Goal: Task Accomplishment & Management: Use online tool/utility

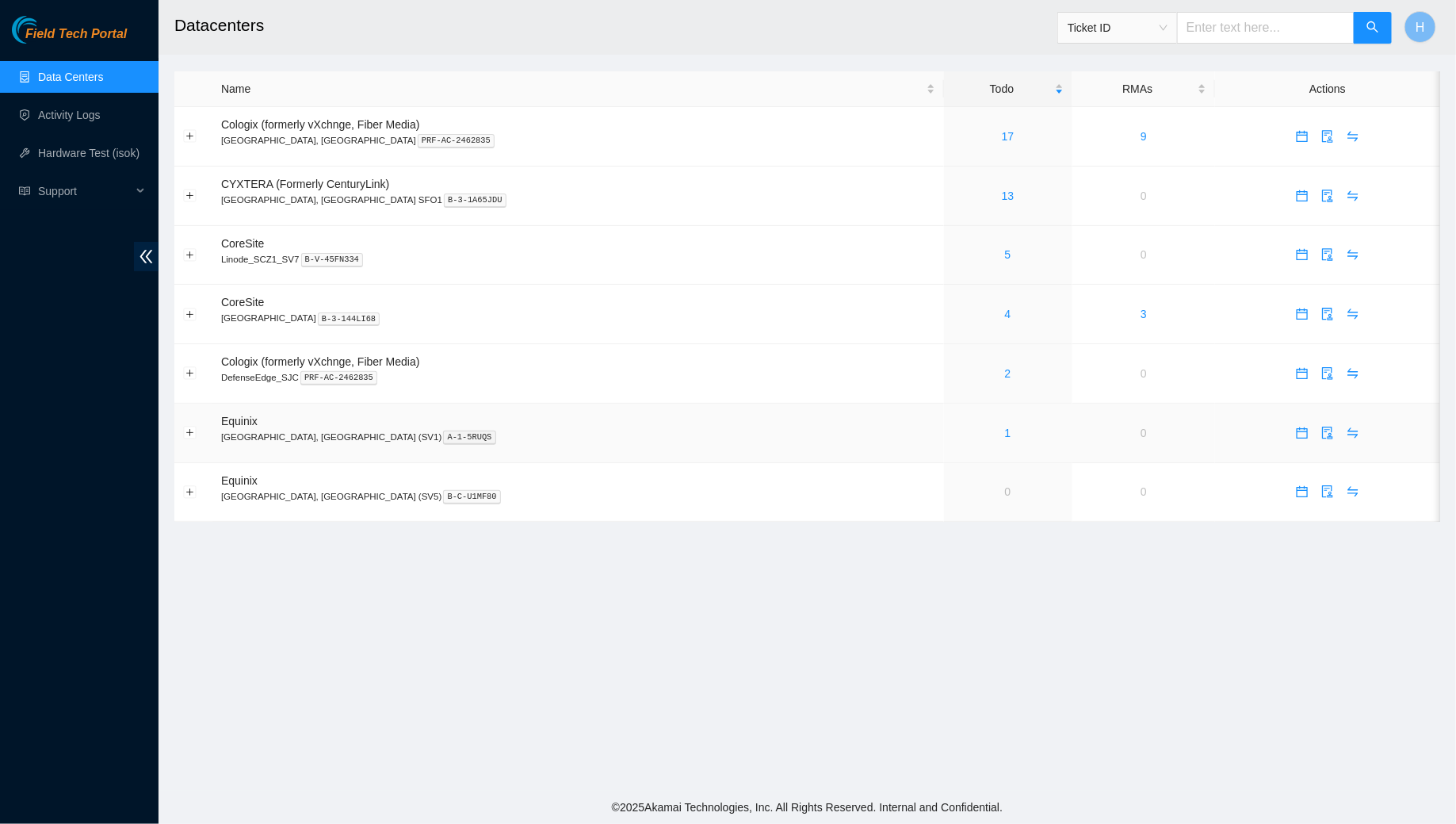
click at [953, 429] on div "1" at bounding box center [1008, 432] width 111 height 17
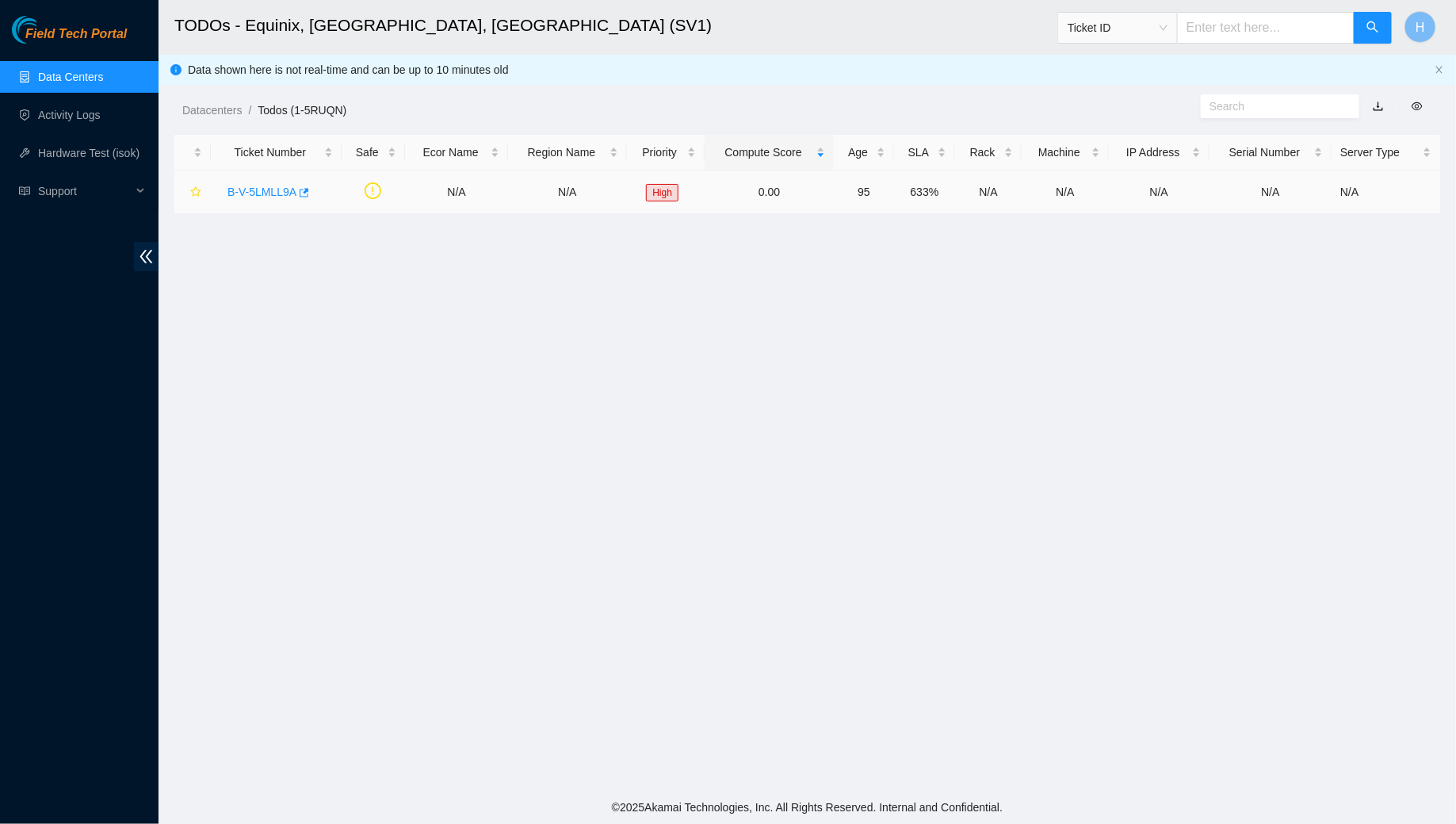
click at [258, 192] on link "B-V-5LMLL9A" at bounding box center [262, 191] width 69 height 13
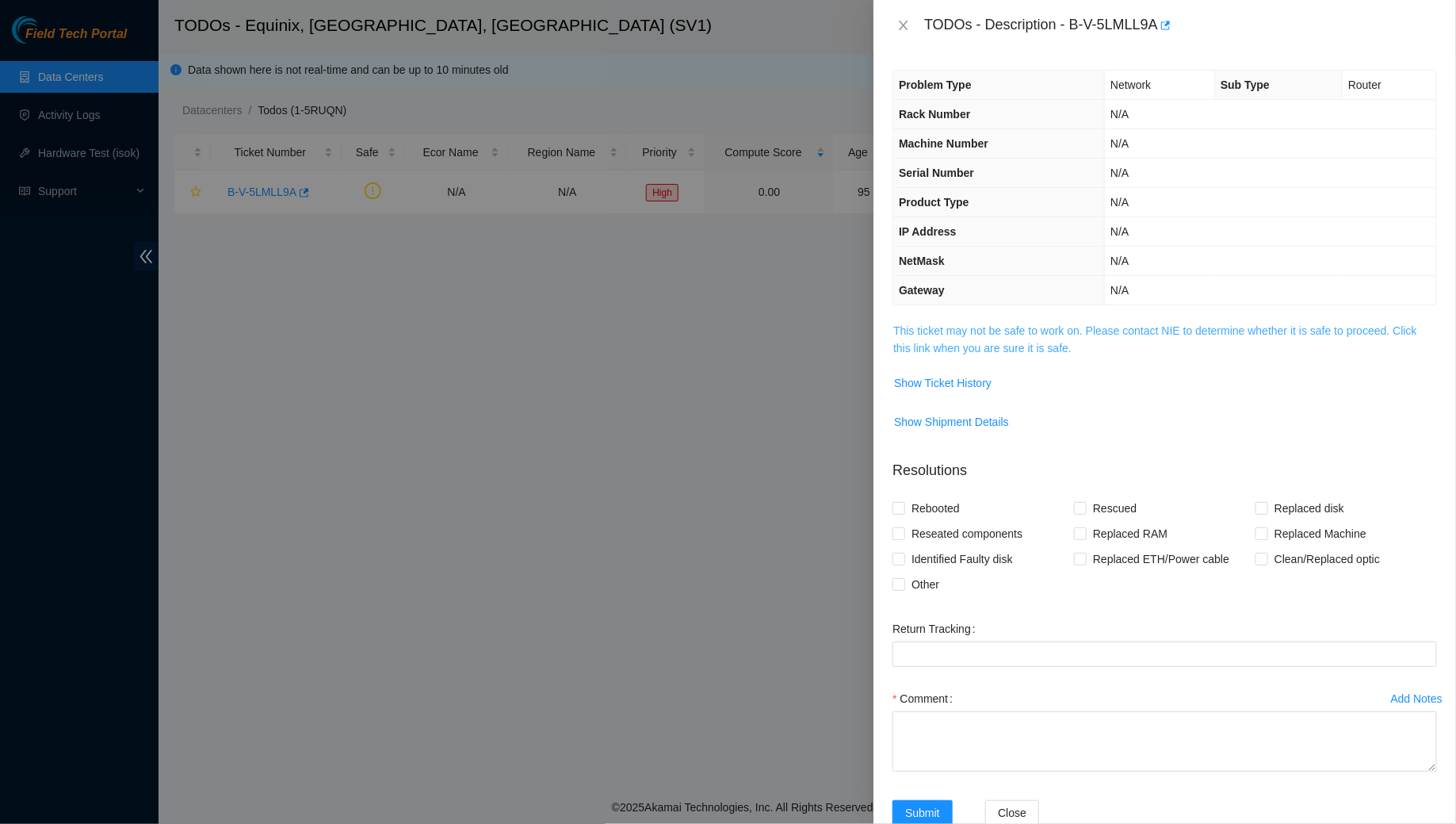
click at [1062, 324] on link "This ticket may not be safe to work on. Please contact NIE to determine whether…" at bounding box center [1156, 338] width 524 height 30
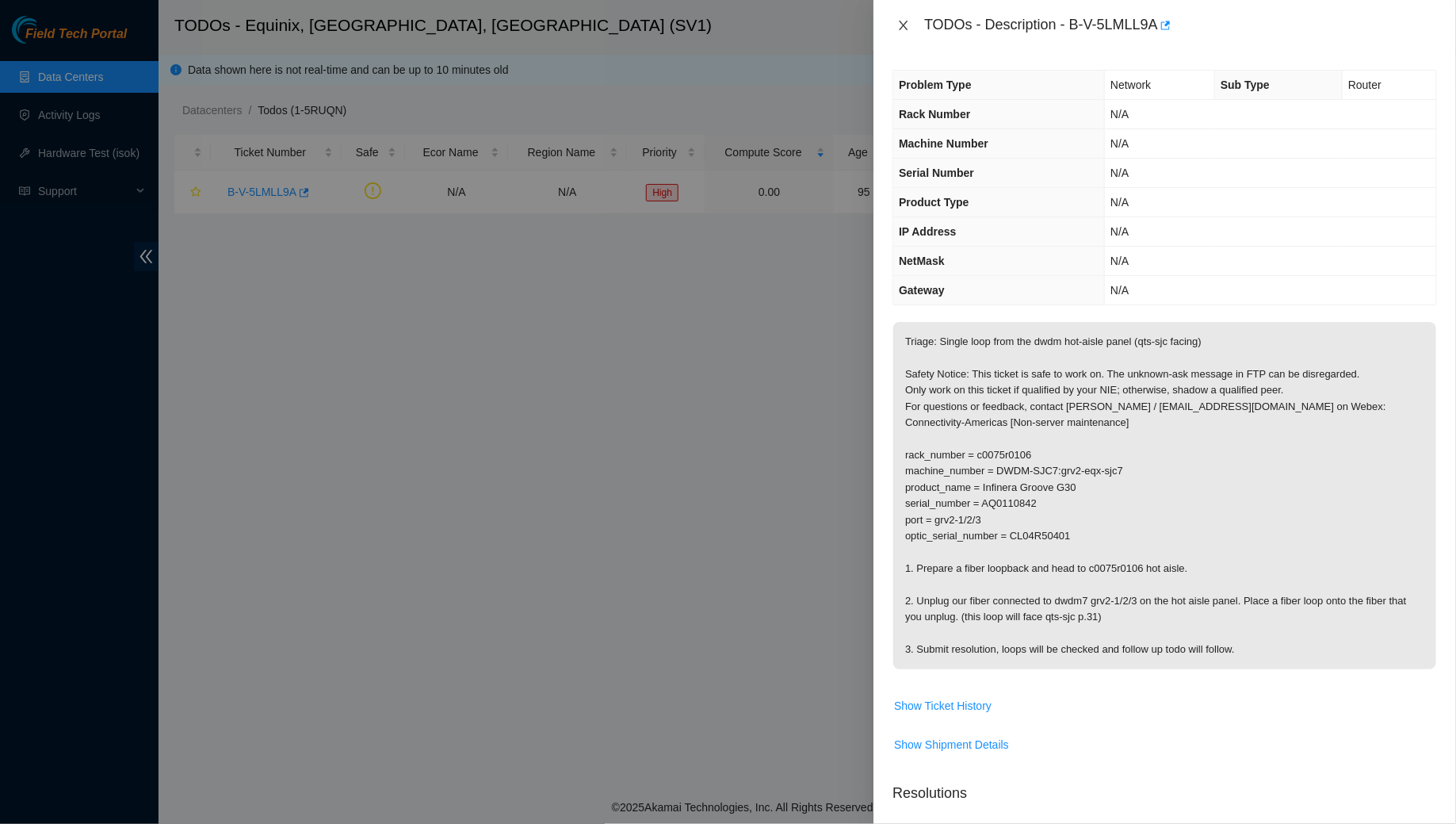
click at [902, 21] on icon "close" at bounding box center [904, 25] width 13 height 13
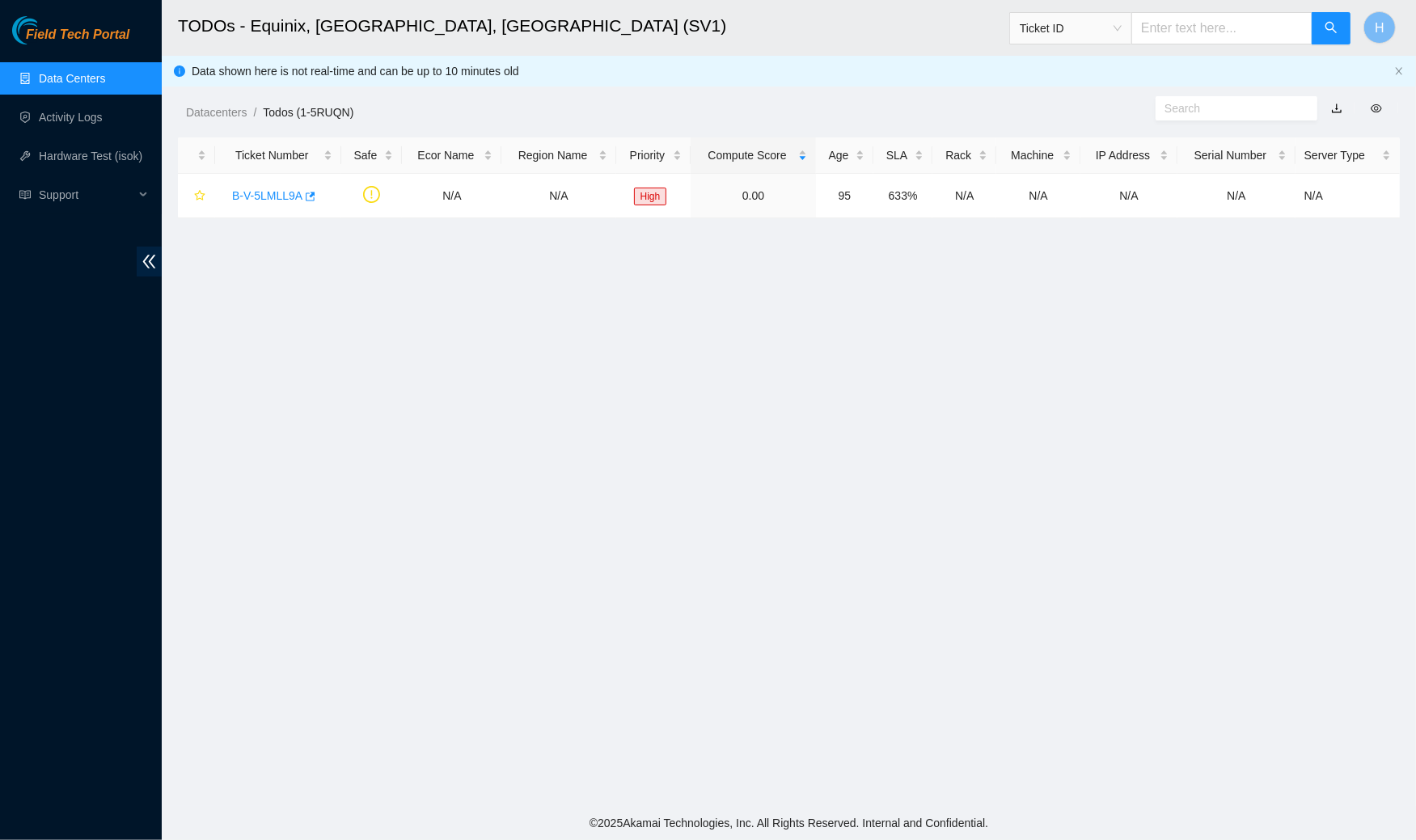
click at [670, 491] on main "TODOs - Equinix, [GEOGRAPHIC_DATA], [GEOGRAPHIC_DATA] (SV1) Ticket ID H Data sh…" at bounding box center [789, 402] width 1254 height 806
click at [106, 80] on link "Data Centers" at bounding box center [72, 79] width 67 height 13
